Goal: Information Seeking & Learning: Learn about a topic

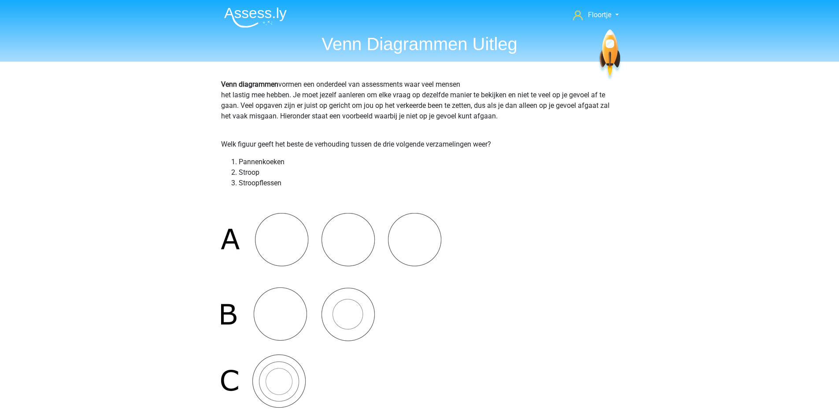
scroll to position [1428, 0]
click at [263, 12] on img at bounding box center [255, 17] width 63 height 21
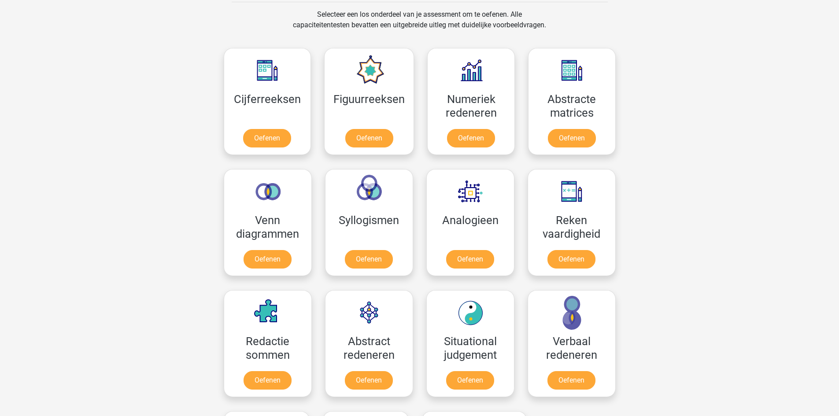
scroll to position [366, 0]
click at [274, 262] on link "Oefenen" at bounding box center [267, 260] width 50 height 19
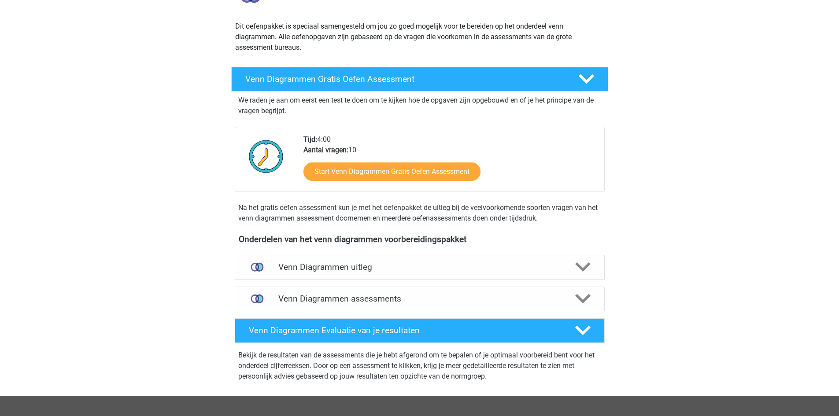
scroll to position [89, 0]
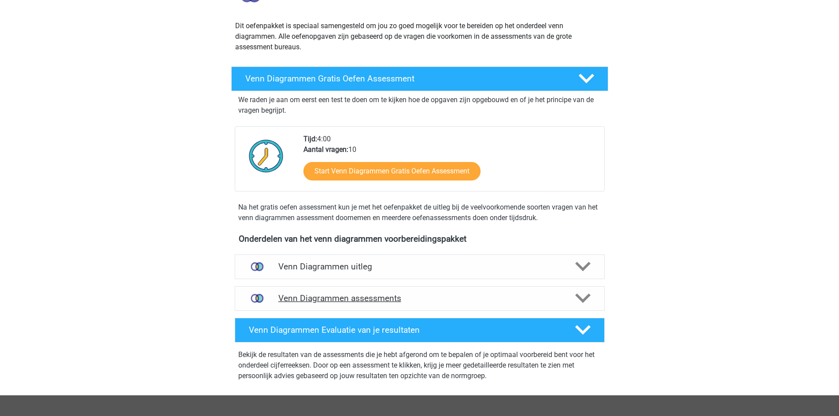
click at [466, 298] on h4 "Venn Diagrammen assessments" at bounding box center [419, 298] width 283 height 10
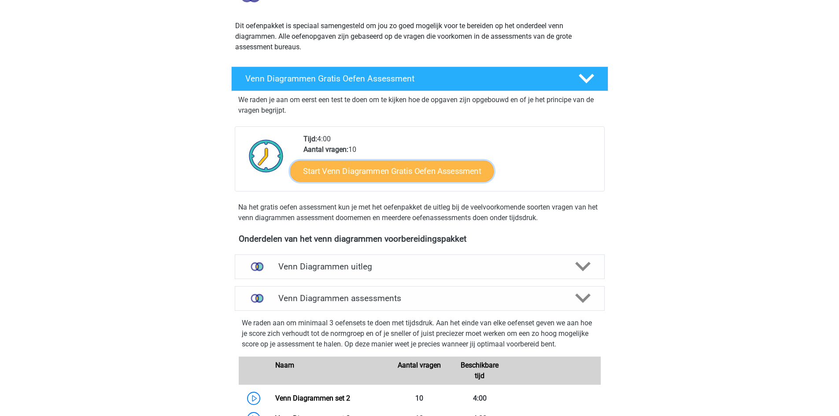
click at [440, 171] on link "Start Venn Diagrammen Gratis Oefen Assessment" at bounding box center [392, 171] width 204 height 21
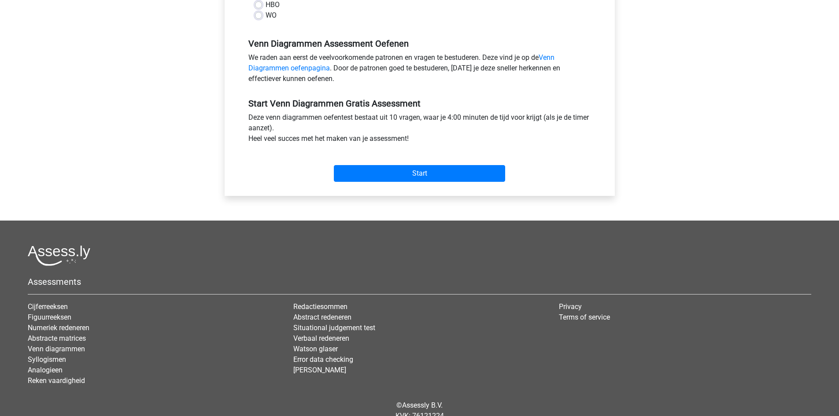
scroll to position [242, 0]
click at [429, 168] on input "Start" at bounding box center [419, 174] width 171 height 17
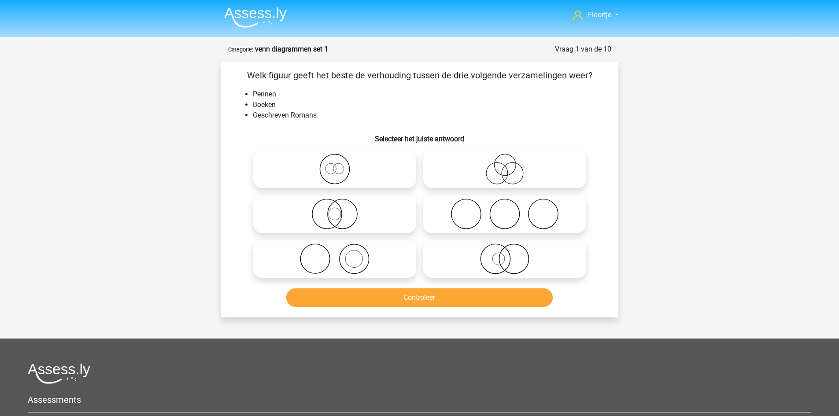
click at [480, 199] on icon at bounding box center [505, 214] width 156 height 31
click at [505, 204] on input "radio" at bounding box center [508, 207] width 6 height 6
radio input "true"
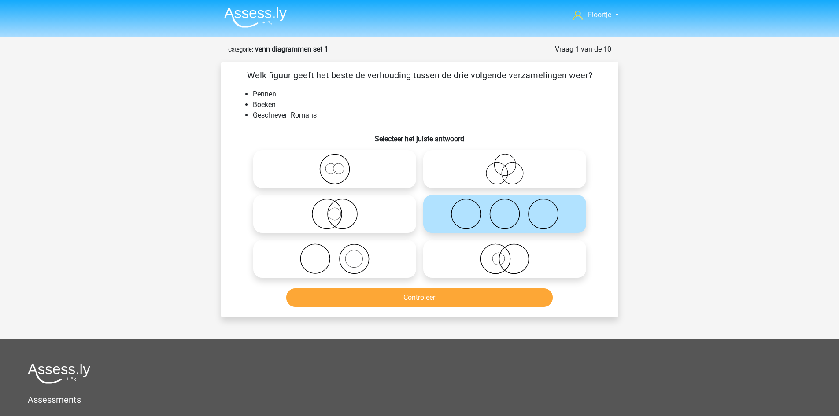
click at [477, 309] on div "Controleer" at bounding box center [420, 300] width 340 height 22
click at [478, 304] on button "Controleer" at bounding box center [419, 298] width 267 height 19
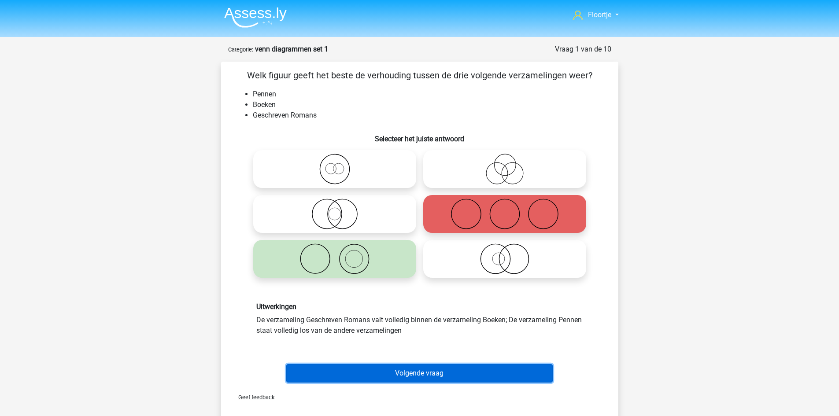
click at [460, 370] on button "Volgende vraag" at bounding box center [419, 373] width 267 height 19
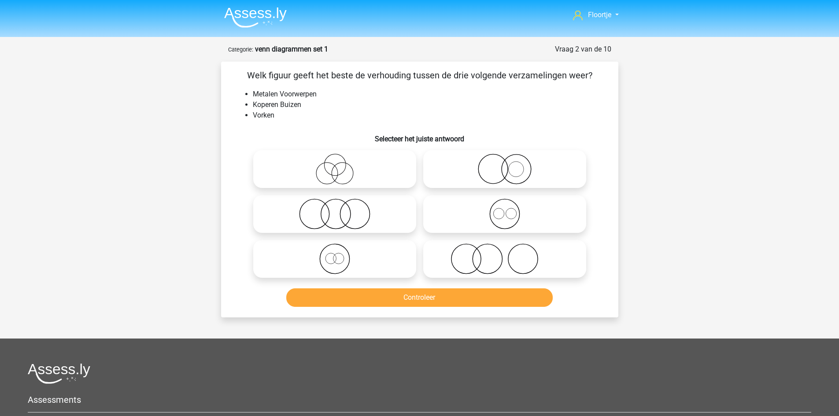
click at [460, 370] on div at bounding box center [420, 373] width 784 height 21
click at [311, 221] on icon at bounding box center [335, 214] width 156 height 31
click at [335, 210] on input "radio" at bounding box center [338, 207] width 6 height 6
radio input "true"
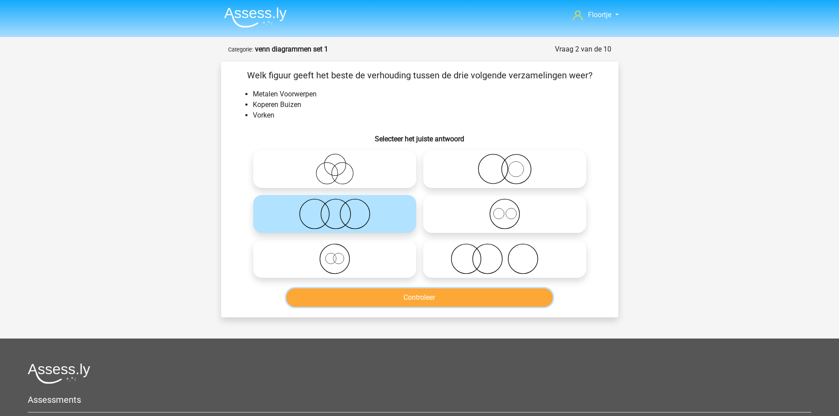
click at [363, 302] on button "Controleer" at bounding box center [419, 298] width 267 height 19
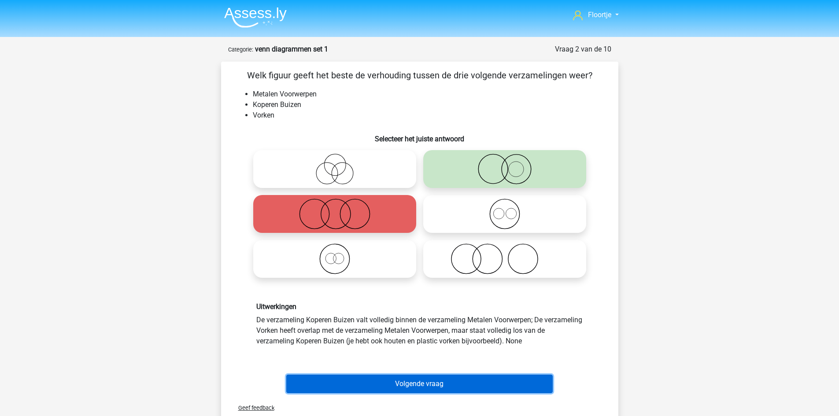
click at [390, 386] on button "Volgende vraag" at bounding box center [419, 384] width 267 height 19
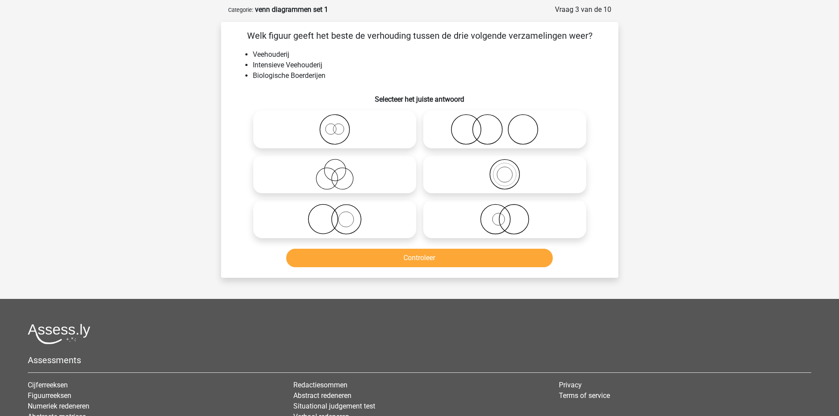
scroll to position [44, 0]
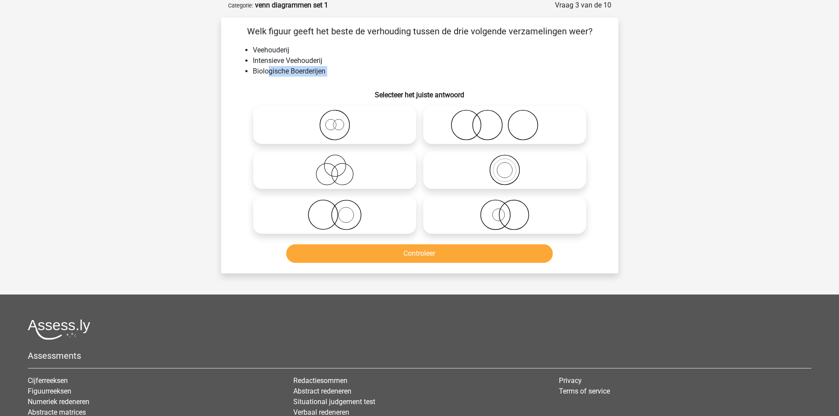
drag, startPoint x: 270, startPoint y: 72, endPoint x: 322, endPoint y: 79, distance: 52.5
click at [322, 79] on div "Welk figuur geeft het beste de verhouding tussen de drie volgende verzamelingen…" at bounding box center [420, 146] width 390 height 242
click at [470, 223] on icon at bounding box center [505, 215] width 156 height 31
click at [505, 211] on input "radio" at bounding box center [508, 208] width 6 height 6
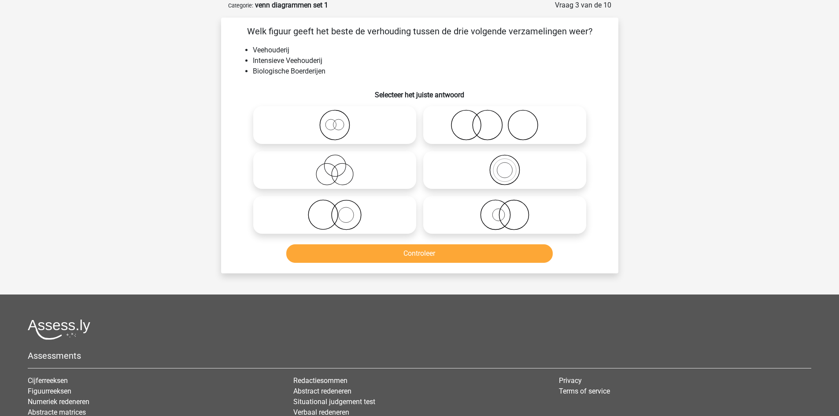
radio input "true"
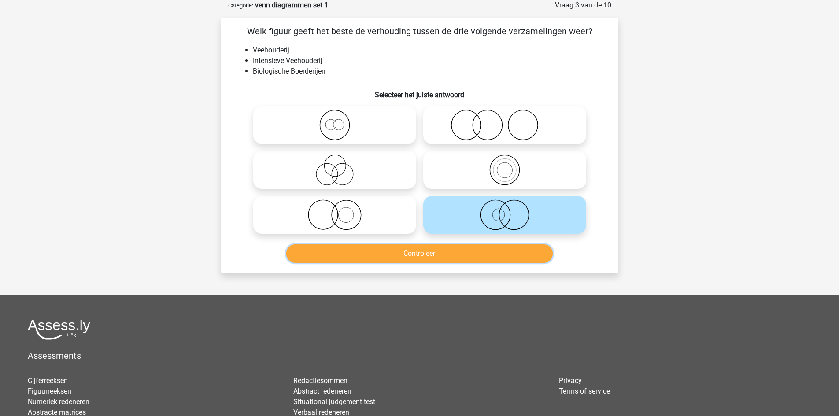
click at [475, 252] on button "Controleer" at bounding box center [419, 254] width 267 height 19
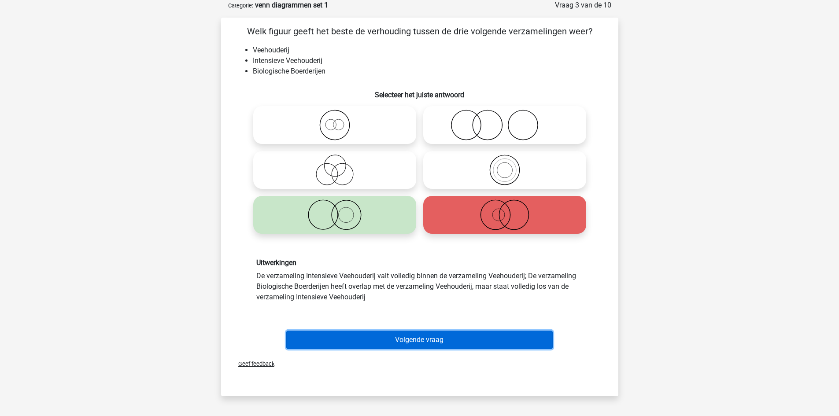
click at [450, 346] on button "Volgende vraag" at bounding box center [419, 340] width 267 height 19
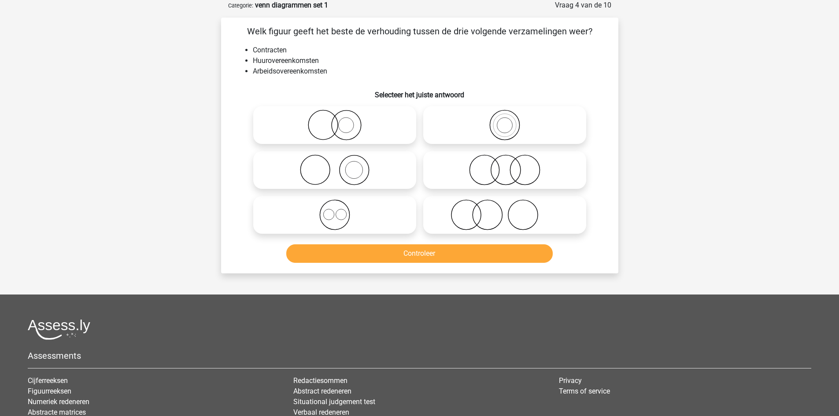
scroll to position [0, 0]
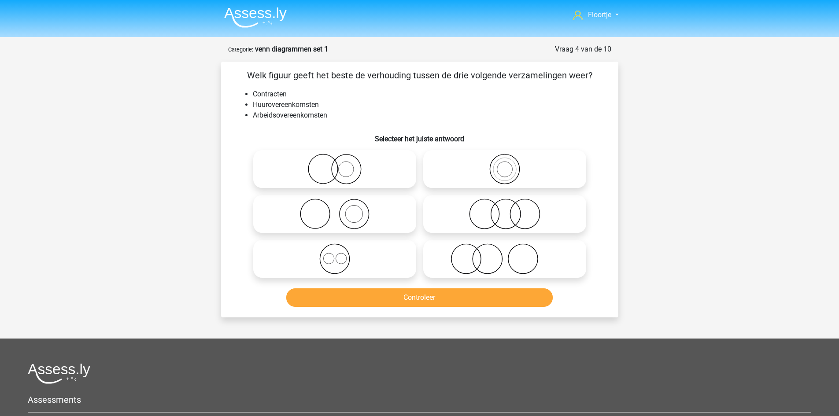
click at [521, 223] on icon at bounding box center [505, 214] width 156 height 31
click at [511, 210] on input "radio" at bounding box center [508, 207] width 6 height 6
radio input "true"
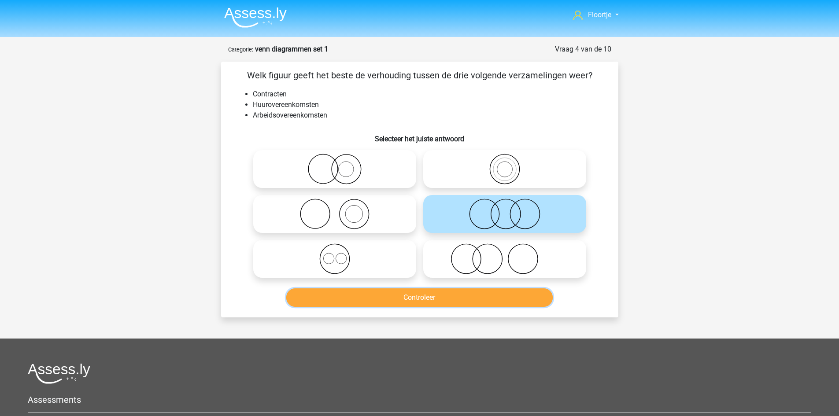
click at [507, 294] on button "Controleer" at bounding box center [419, 298] width 267 height 19
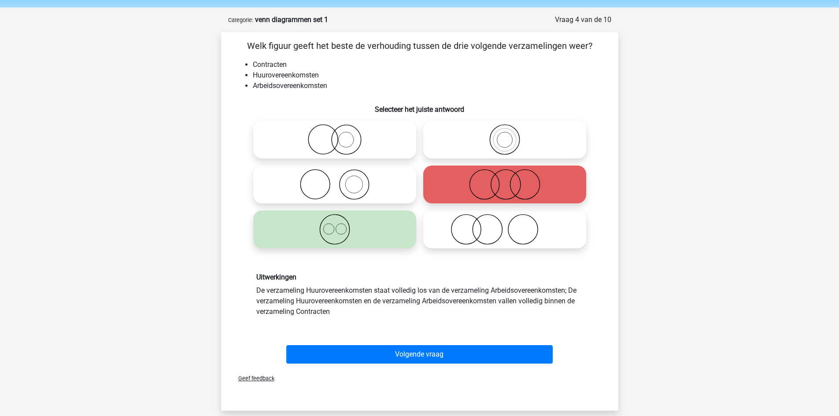
scroll to position [30, 0]
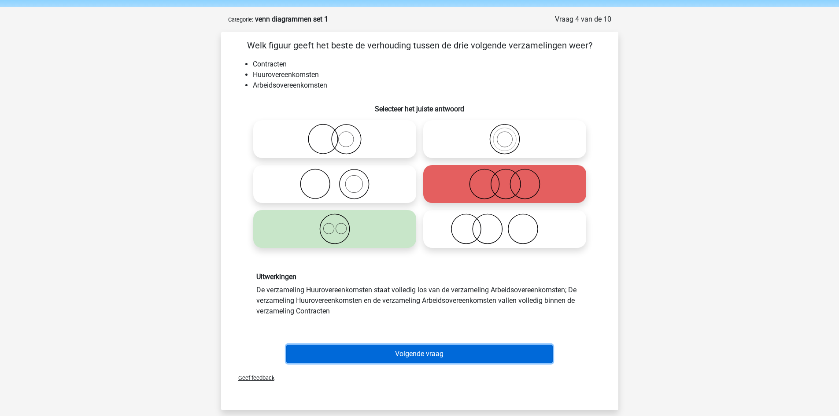
click at [474, 356] on button "Volgende vraag" at bounding box center [419, 354] width 267 height 19
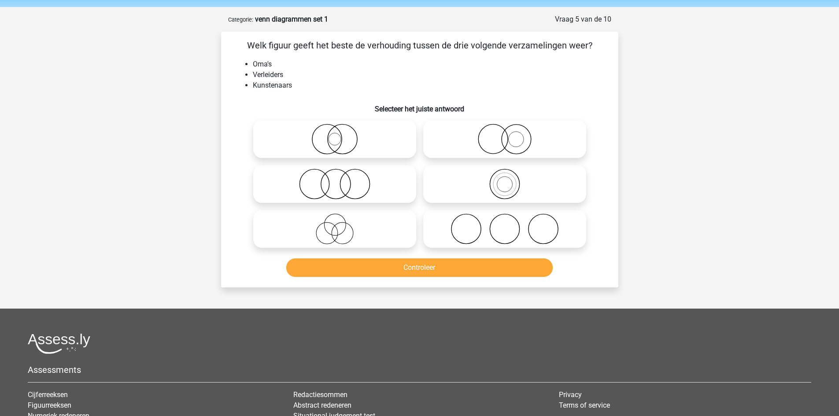
scroll to position [44, 0]
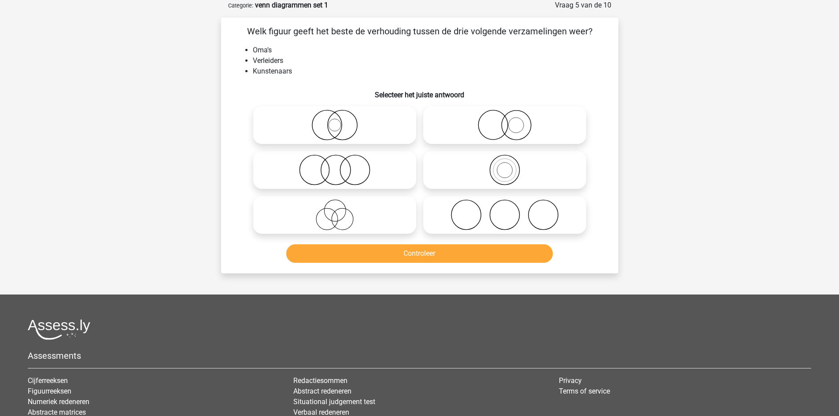
click at [377, 224] on icon at bounding box center [335, 215] width 156 height 31
click at [341, 211] on input "radio" at bounding box center [338, 208] width 6 height 6
radio input "true"
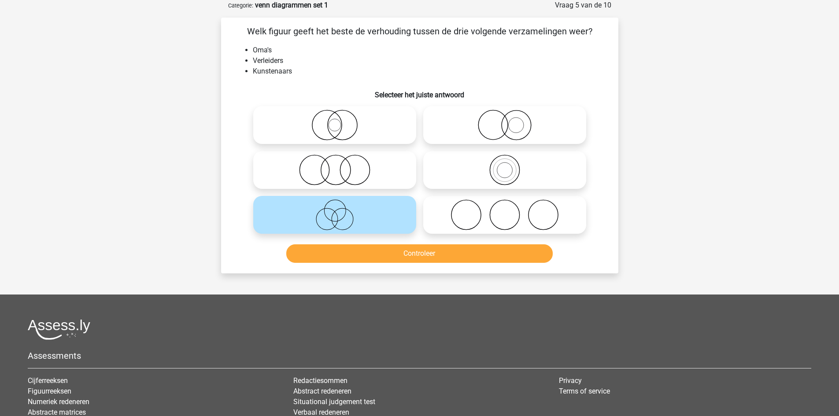
click at [382, 115] on icon at bounding box center [335, 125] width 156 height 31
click at [341, 115] on input "radio" at bounding box center [338, 118] width 6 height 6
radio input "true"
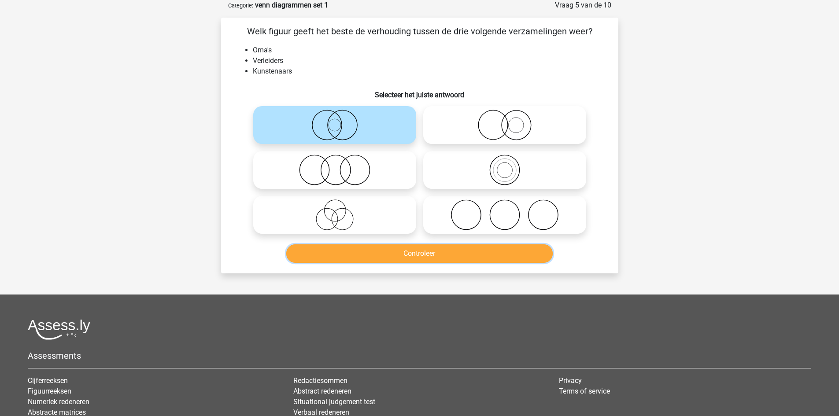
click at [418, 262] on button "Controleer" at bounding box center [419, 254] width 267 height 19
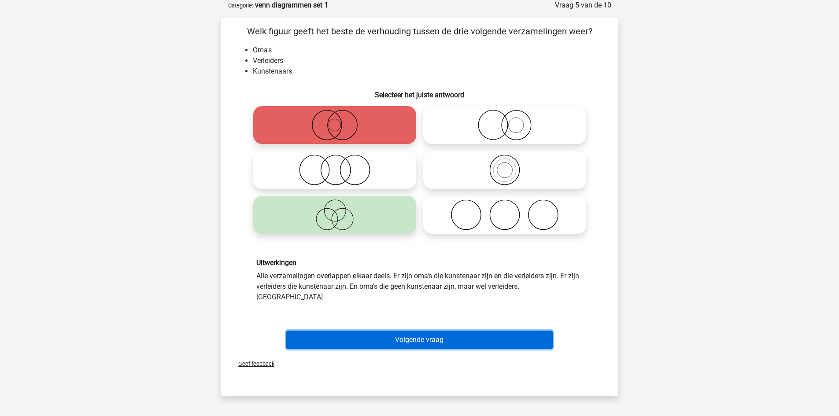
click at [437, 337] on button "Volgende vraag" at bounding box center [419, 340] width 267 height 19
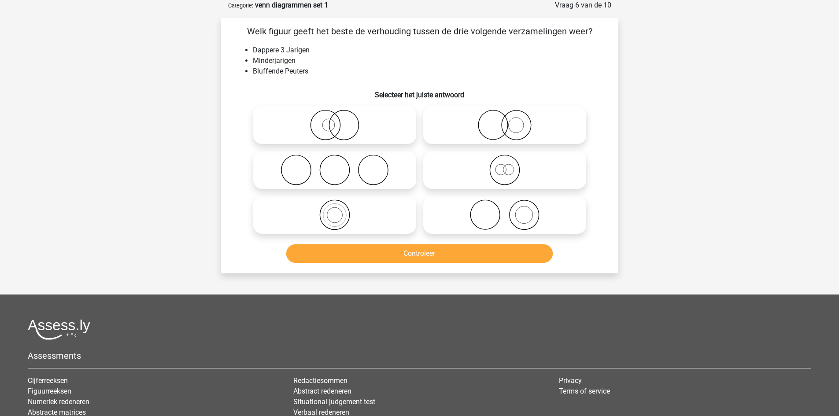
click at [380, 208] on icon at bounding box center [335, 215] width 156 height 31
click at [341, 208] on input "radio" at bounding box center [338, 208] width 6 height 6
radio input "true"
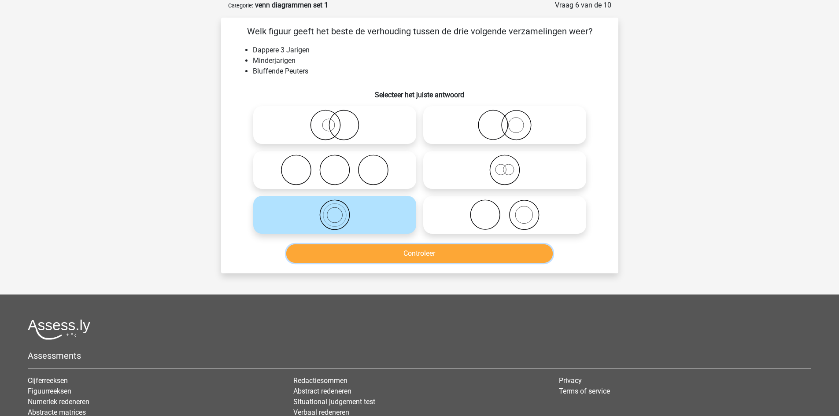
click at [419, 261] on button "Controleer" at bounding box center [419, 254] width 267 height 19
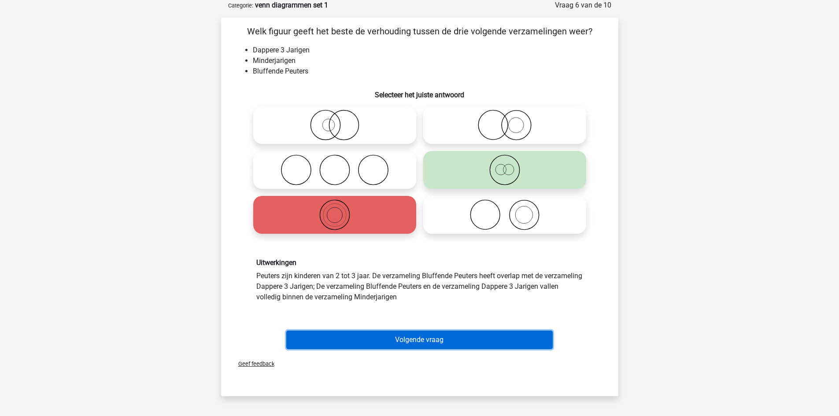
click at [506, 348] on button "Volgende vraag" at bounding box center [419, 340] width 267 height 19
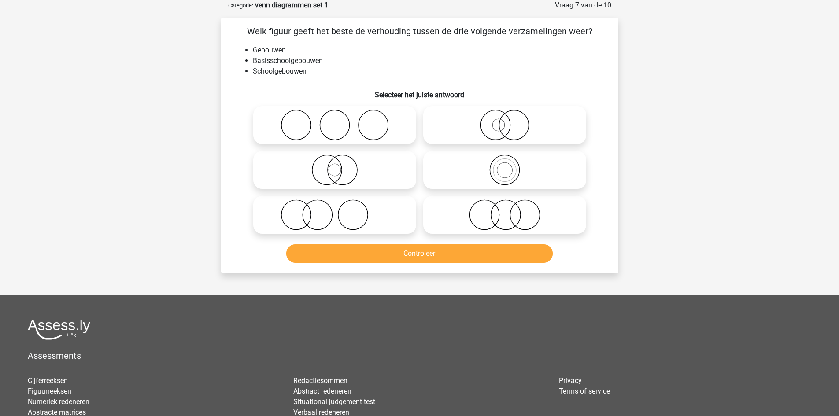
click at [504, 221] on icon at bounding box center [505, 215] width 156 height 31
click at [505, 211] on input "radio" at bounding box center [508, 208] width 6 height 6
radio input "true"
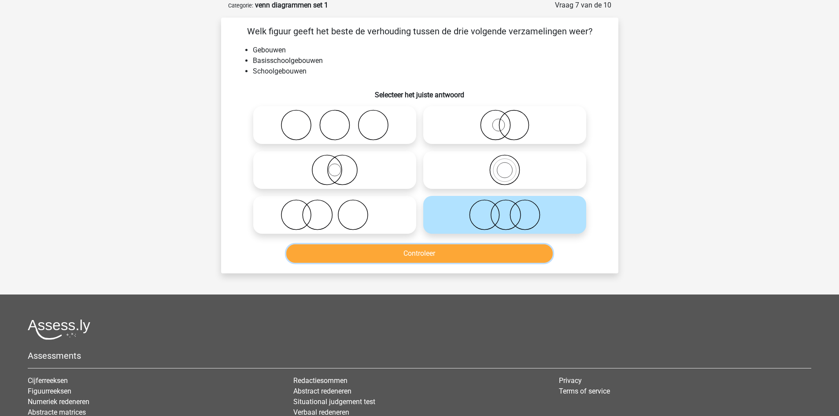
click at [494, 259] on button "Controleer" at bounding box center [419, 254] width 267 height 19
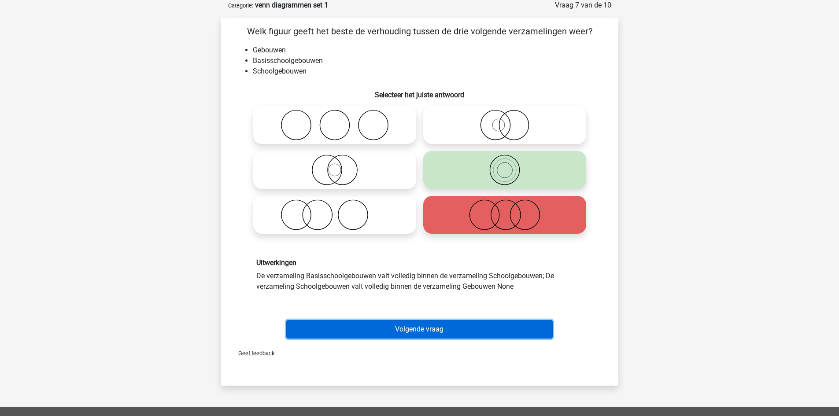
click at [505, 332] on button "Volgende vraag" at bounding box center [419, 329] width 267 height 19
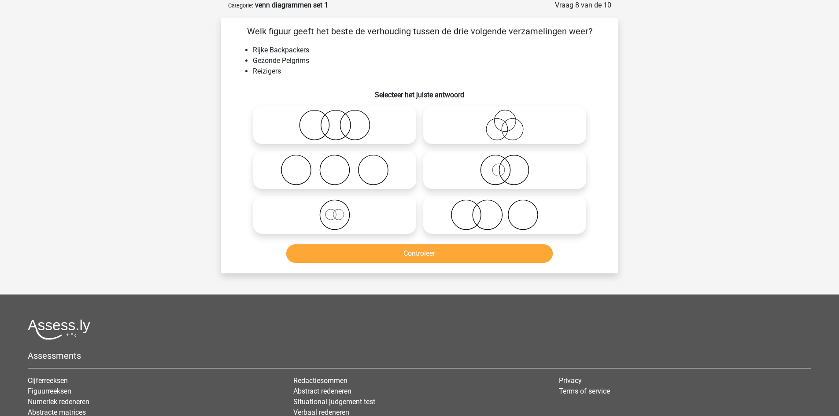
click at [363, 125] on icon at bounding box center [335, 125] width 156 height 31
click at [341, 121] on input "radio" at bounding box center [338, 118] width 6 height 6
radio input "true"
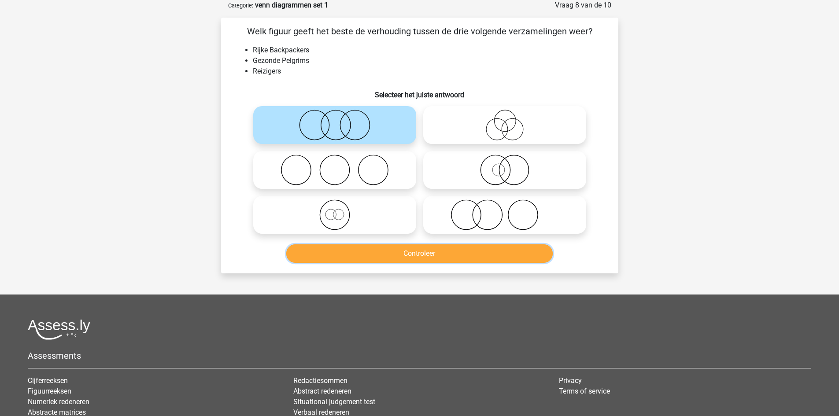
drag, startPoint x: 437, startPoint y: 248, endPoint x: 423, endPoint y: 252, distance: 14.1
click at [423, 252] on button "Controleer" at bounding box center [419, 254] width 267 height 19
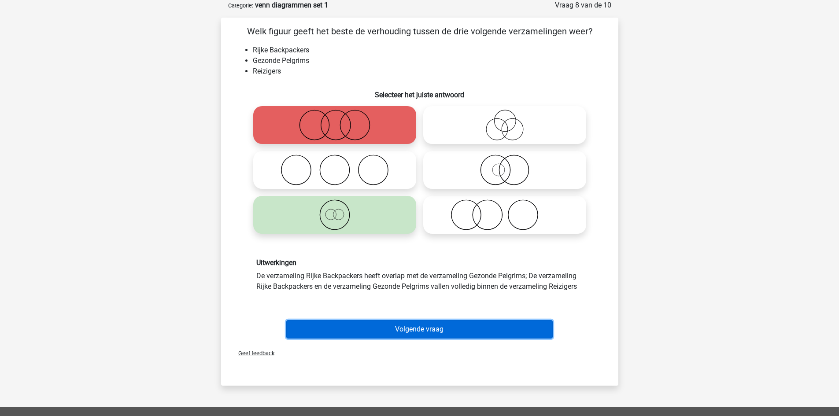
click at [437, 329] on button "Volgende vraag" at bounding box center [419, 329] width 267 height 19
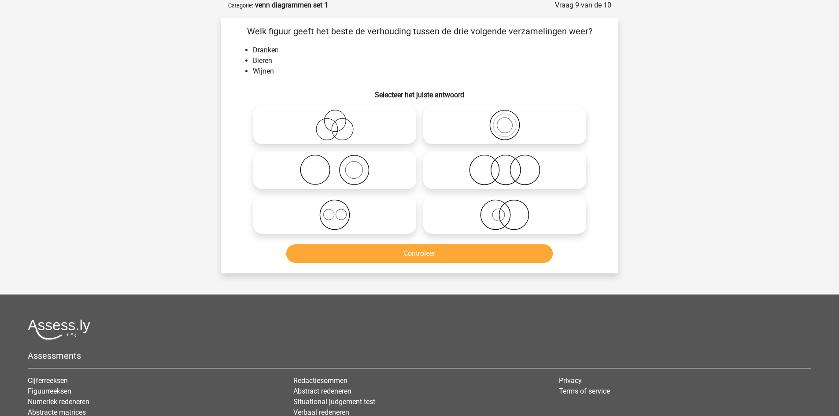
click at [553, 132] on icon at bounding box center [505, 125] width 156 height 31
click at [511, 121] on input "radio" at bounding box center [508, 118] width 6 height 6
radio input "true"
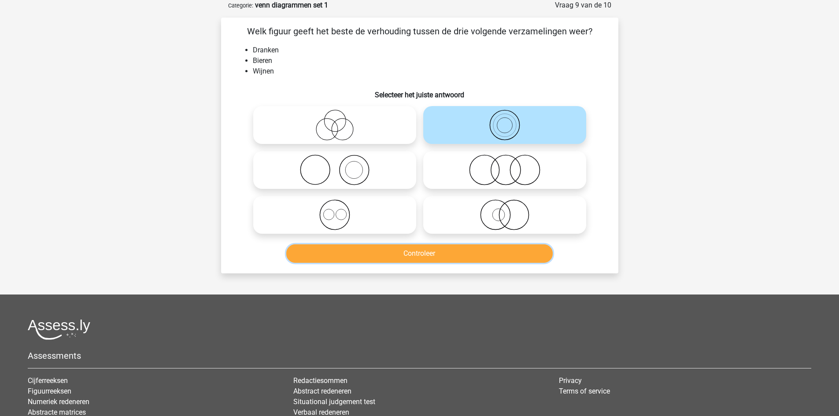
click at [468, 251] on button "Controleer" at bounding box center [419, 254] width 267 height 19
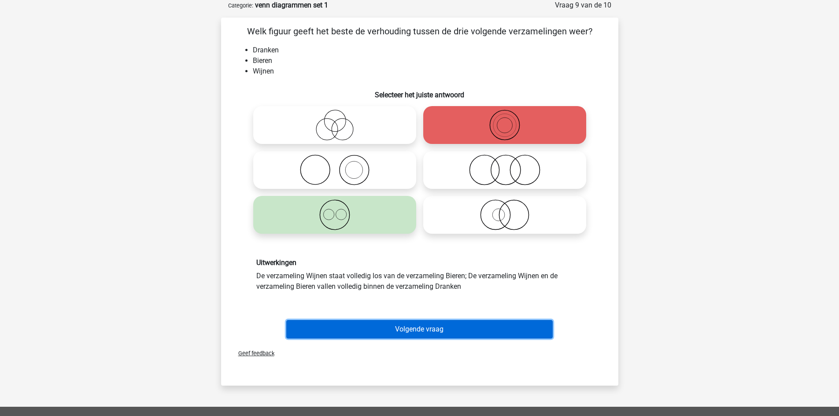
click at [457, 332] on button "Volgende vraag" at bounding box center [419, 329] width 267 height 19
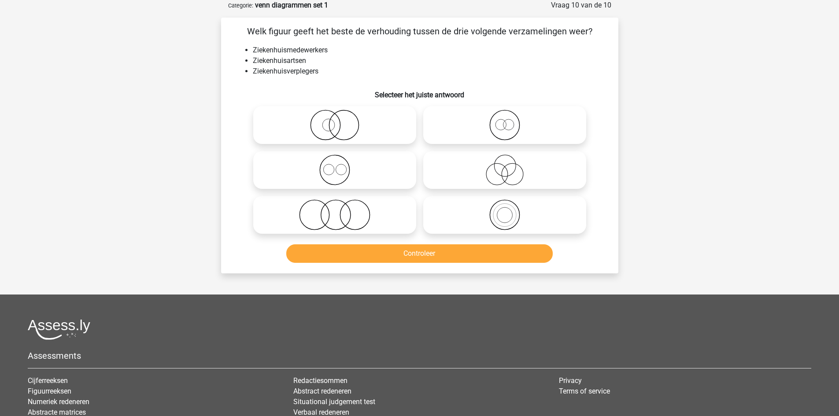
click at [380, 174] on icon at bounding box center [335, 170] width 156 height 31
click at [341, 166] on input "radio" at bounding box center [338, 163] width 6 height 6
radio input "true"
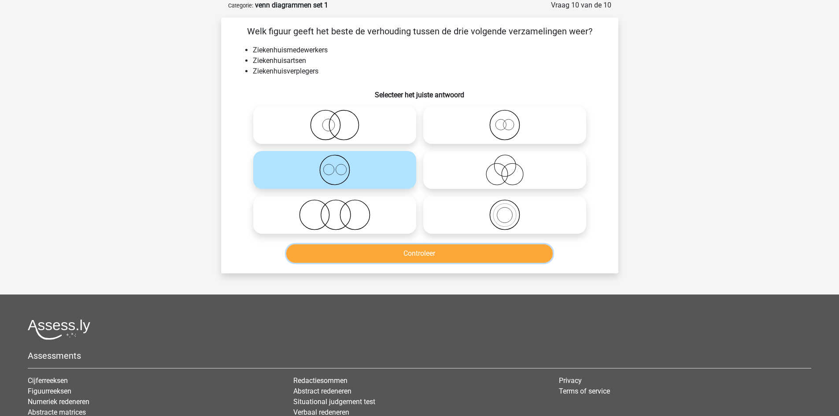
click at [414, 253] on button "Controleer" at bounding box center [419, 254] width 267 height 19
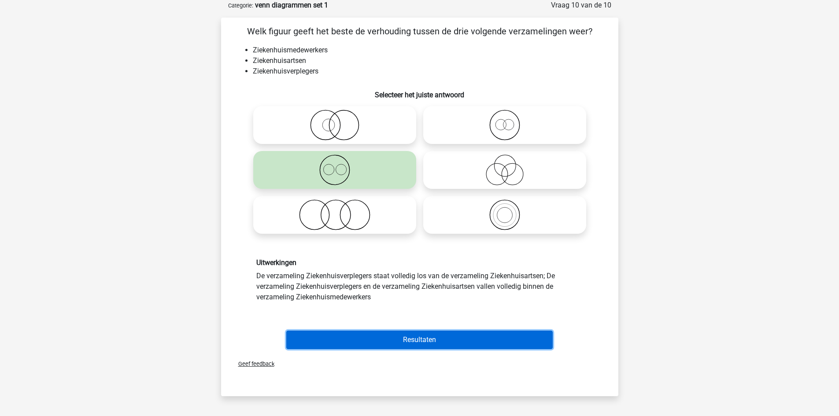
click at [436, 334] on button "Resultaten" at bounding box center [419, 340] width 267 height 19
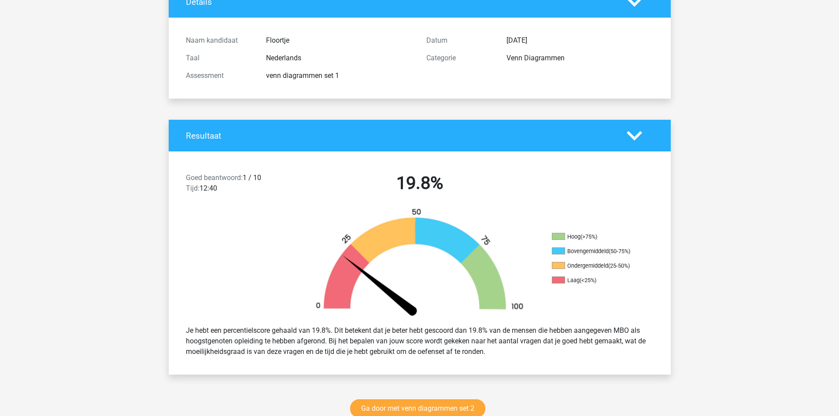
scroll to position [73, 0]
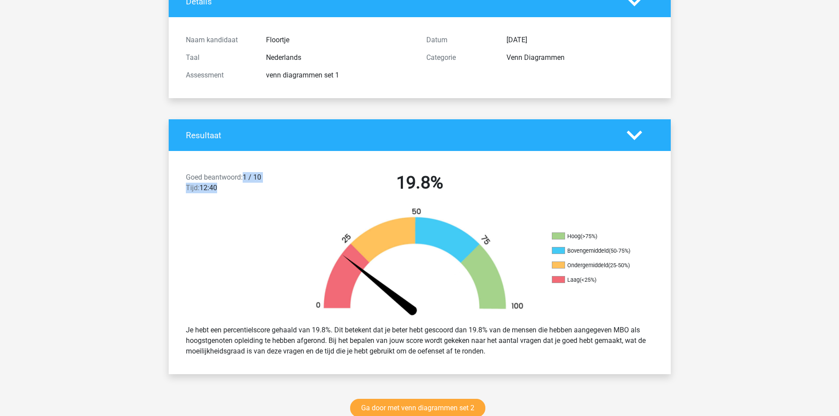
drag, startPoint x: 245, startPoint y: 176, endPoint x: 267, endPoint y: 185, distance: 24.1
click at [267, 185] on div "Goed beantwoord: 1 / 10 Tijd: 12:40" at bounding box center [239, 184] width 120 height 25
